Goal: Task Accomplishment & Management: Complete application form

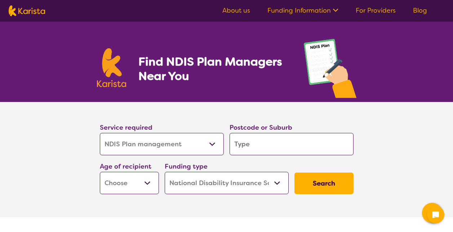
select select "NDIS Plan management"
select select "NDIS"
select select "NDIS Plan management"
select select "NDIS"
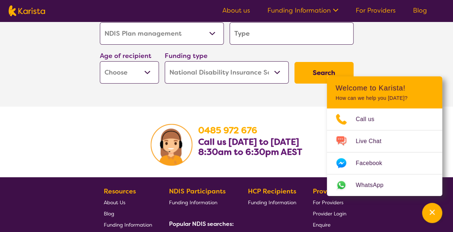
scroll to position [1260, 0]
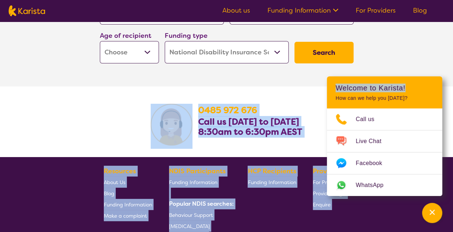
drag, startPoint x: 425, startPoint y: 87, endPoint x: 451, endPoint y: 60, distance: 37.7
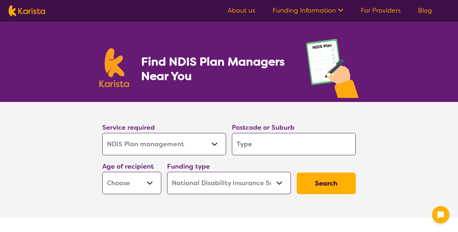
select select "NDIS Plan management"
select select "NDIS"
select select "NDIS Plan management"
select select "NDIS"
